Goal: Task Accomplishment & Management: Complete application form

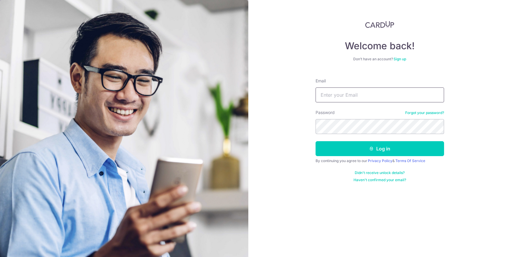
click at [331, 95] on input "Email" at bounding box center [379, 94] width 128 height 15
type input "[EMAIL_ADDRESS][DOMAIN_NAME]"
click at [315, 141] on button "Log in" at bounding box center [379, 148] width 128 height 15
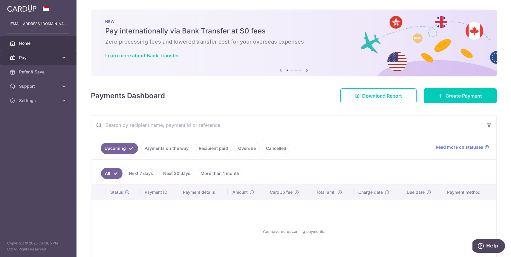
click at [58, 63] on link "Pay" at bounding box center [38, 57] width 76 height 14
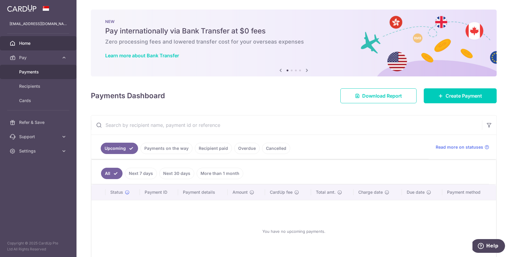
click at [15, 71] on link "Payments" at bounding box center [38, 72] width 76 height 14
